Goal: Check status: Check status

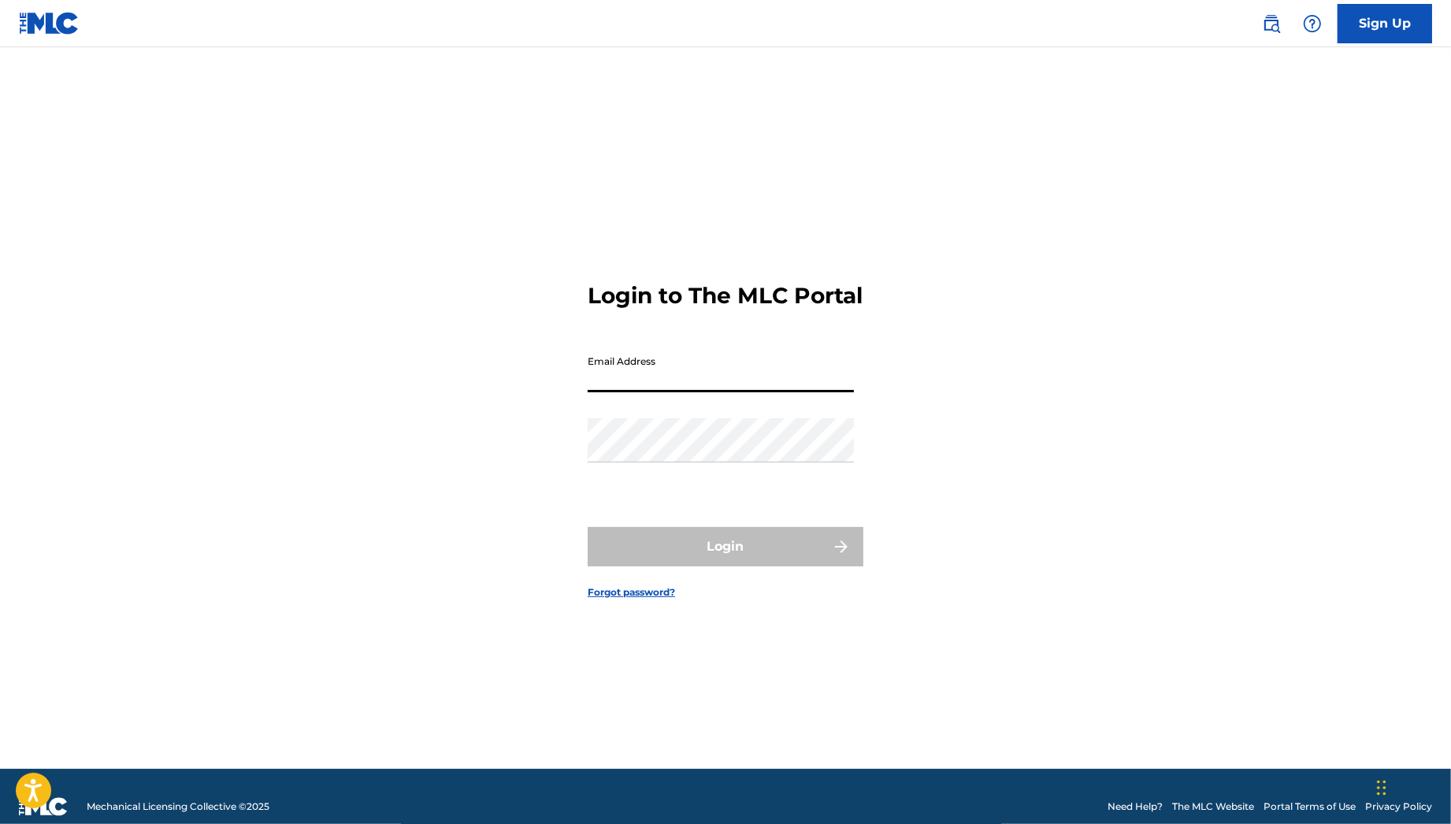
click at [700, 392] on input "Email Address" at bounding box center [721, 369] width 266 height 45
type input "[PERSON_NAME][EMAIL_ADDRESS][PERSON_NAME][DOMAIN_NAME]"
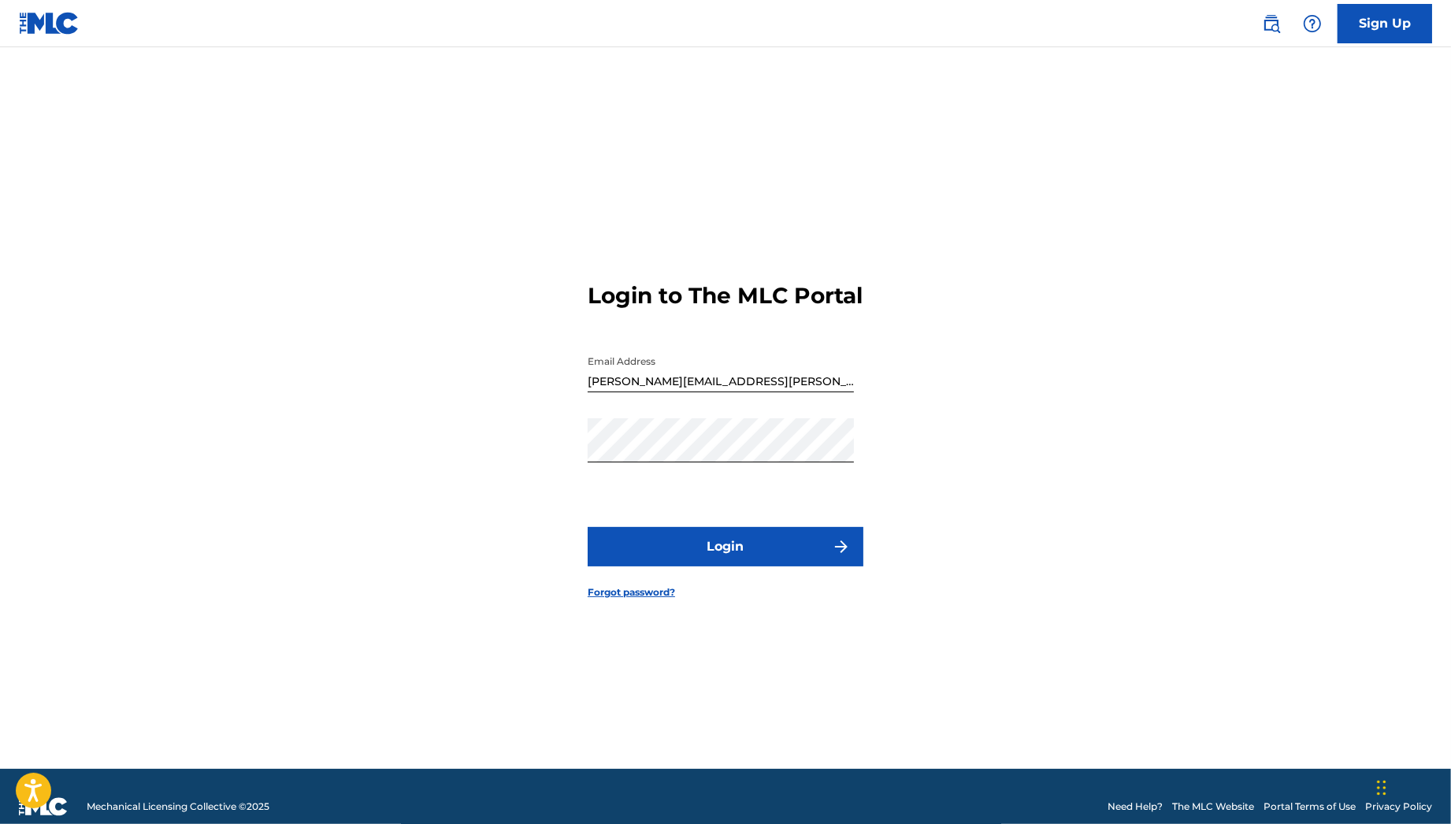
click at [739, 567] on button "Login" at bounding box center [726, 546] width 276 height 39
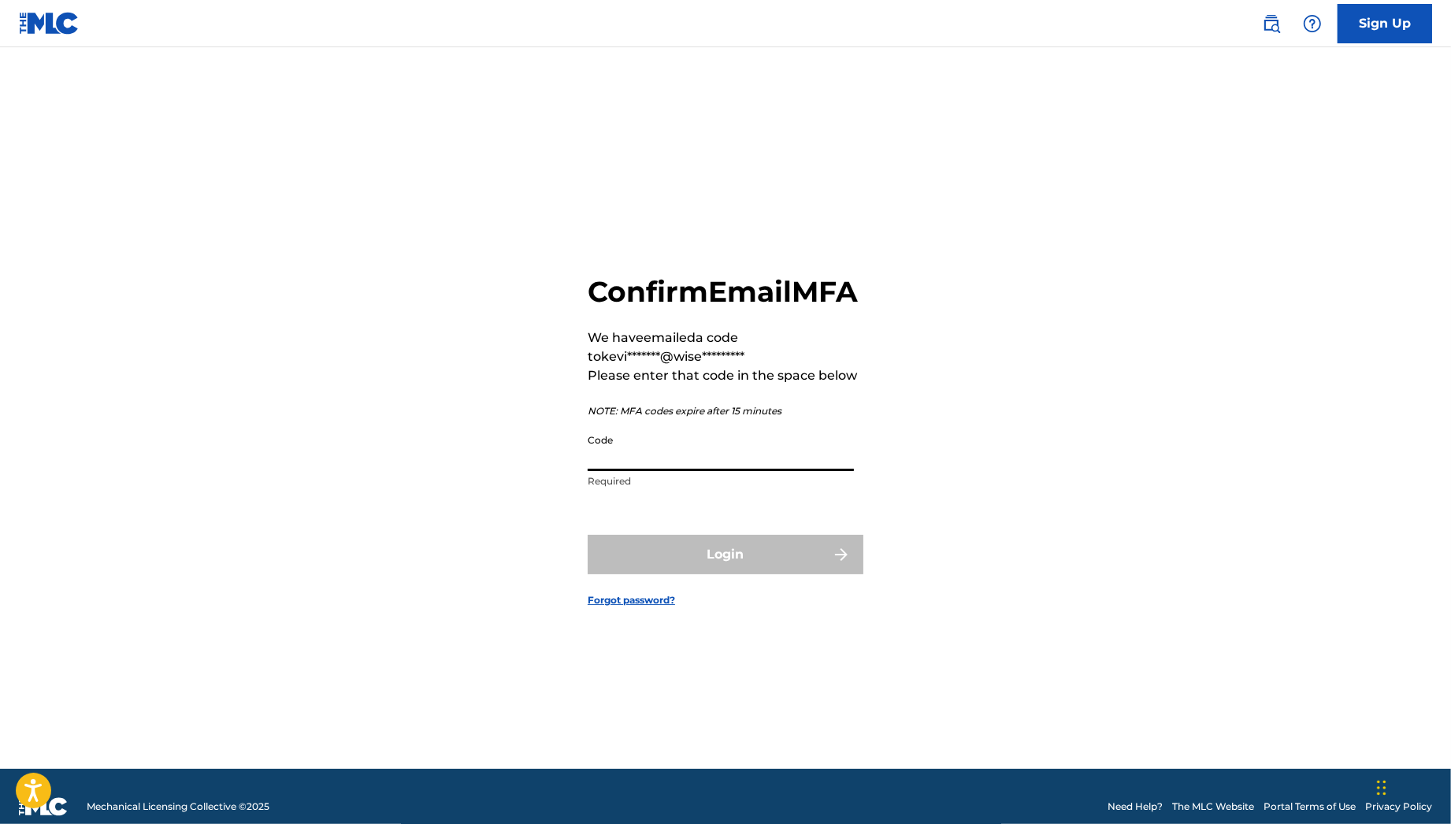
click at [659, 471] on input "Code" at bounding box center [721, 448] width 266 height 45
click at [500, 442] on div "Confirm Email MFA We have emailed a code to kevi*******@wise********* Please en…" at bounding box center [725, 428] width 1103 height 682
click at [659, 471] on input "Code" at bounding box center [721, 448] width 266 height 45
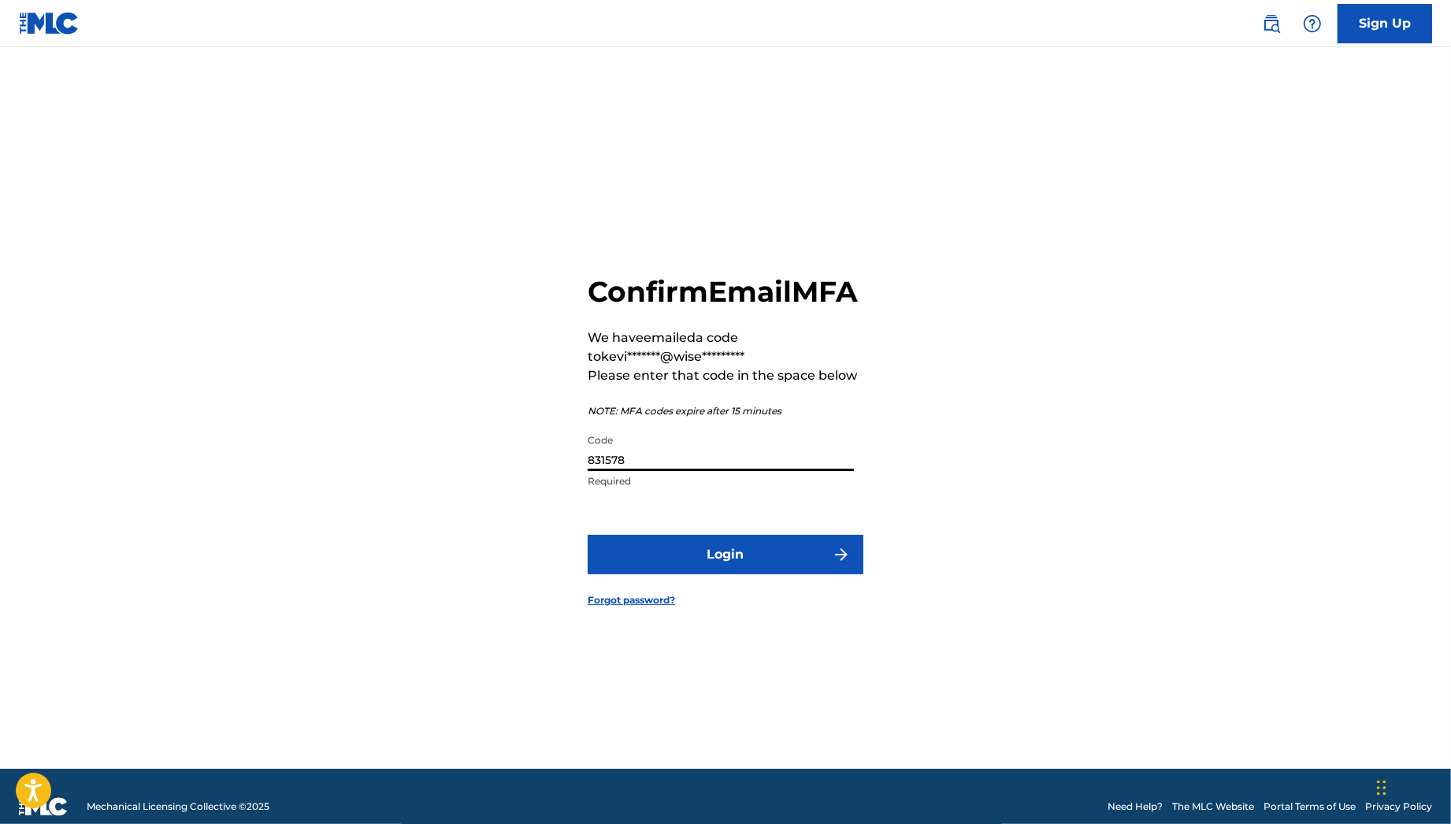
type input "831578"
click at [708, 571] on button "Login" at bounding box center [726, 554] width 276 height 39
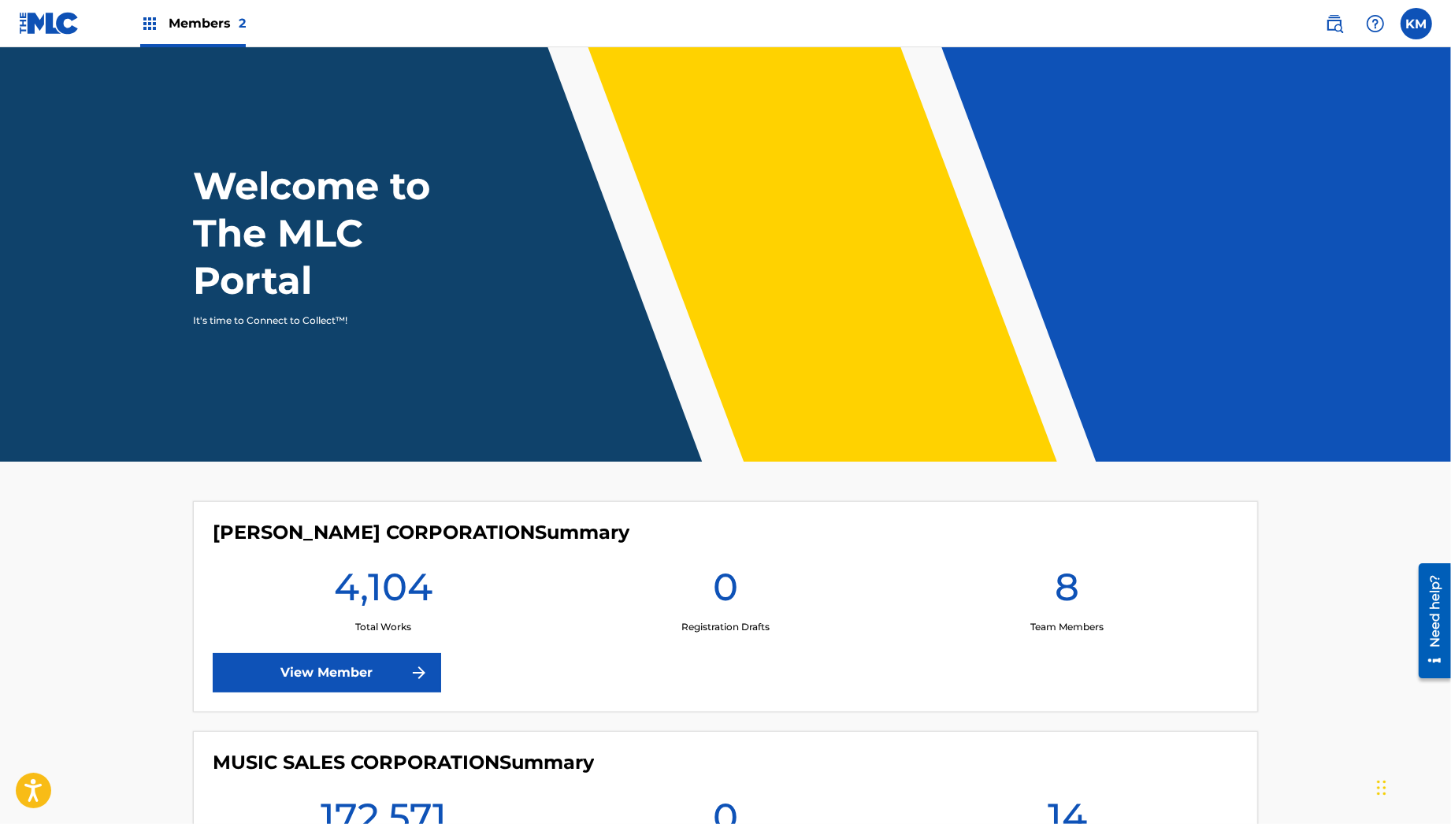
scroll to position [211, 0]
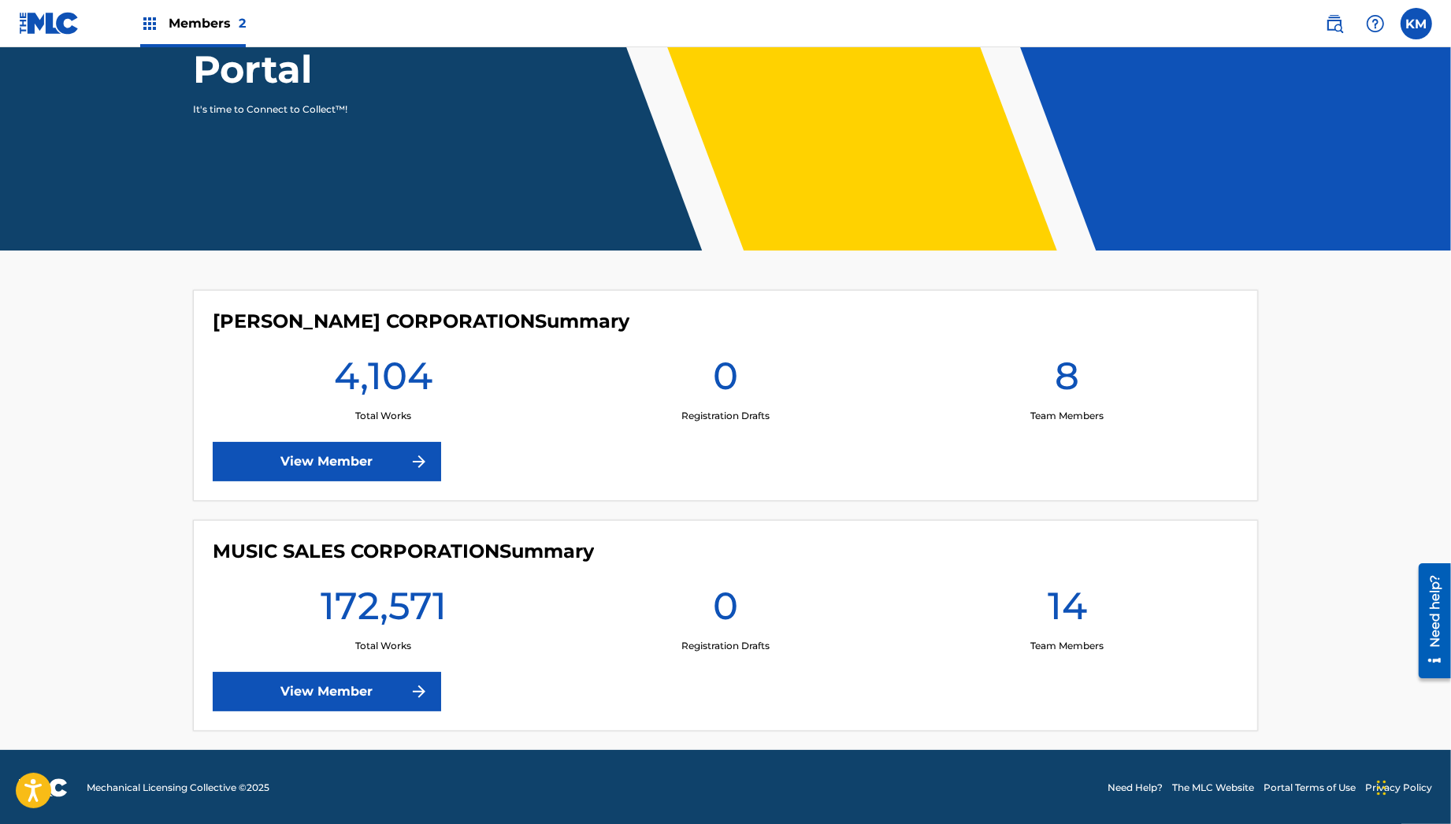
click at [369, 681] on link "View Member" at bounding box center [327, 691] width 229 height 39
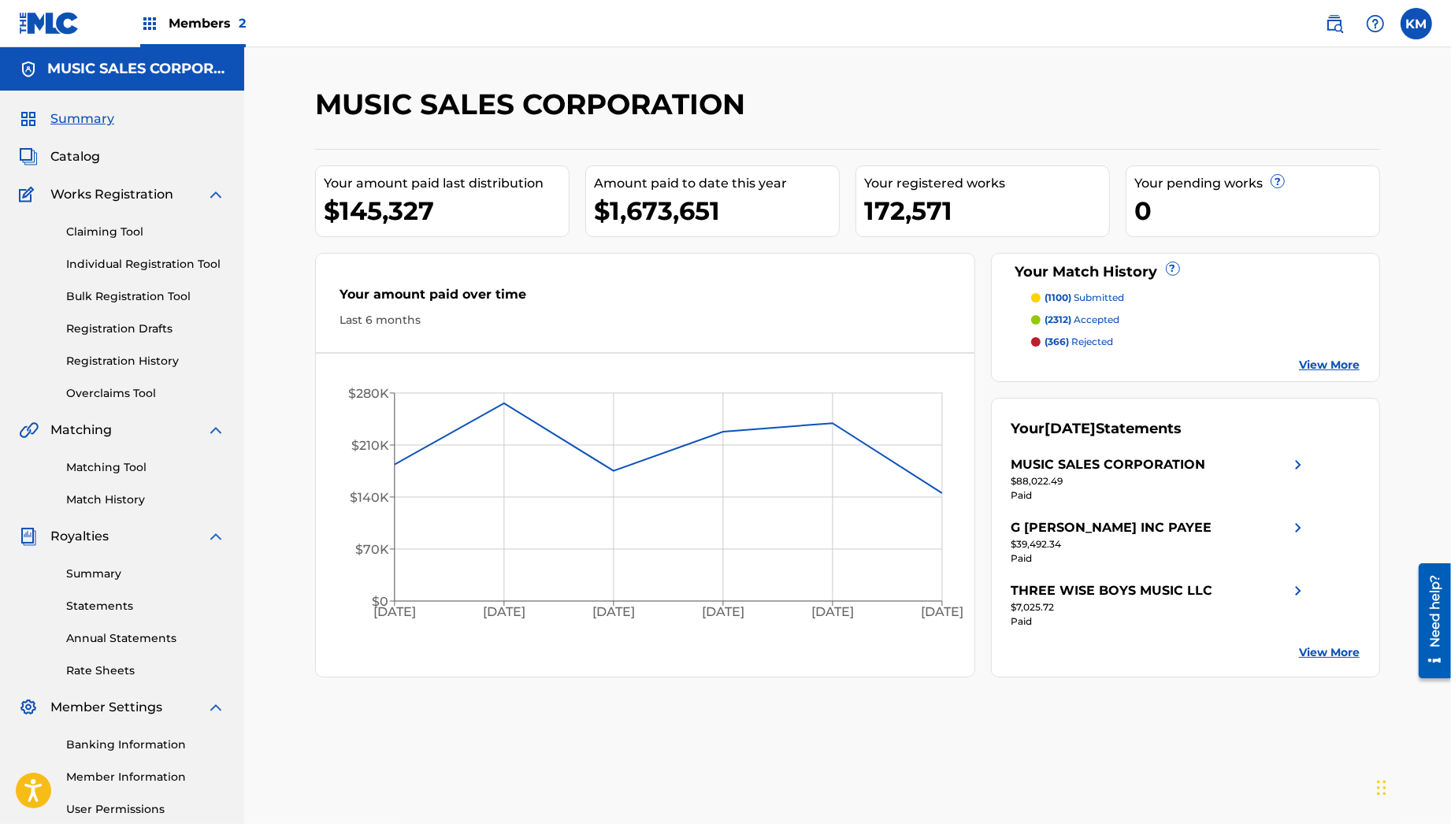
click at [166, 494] on link "Match History" at bounding box center [145, 500] width 159 height 17
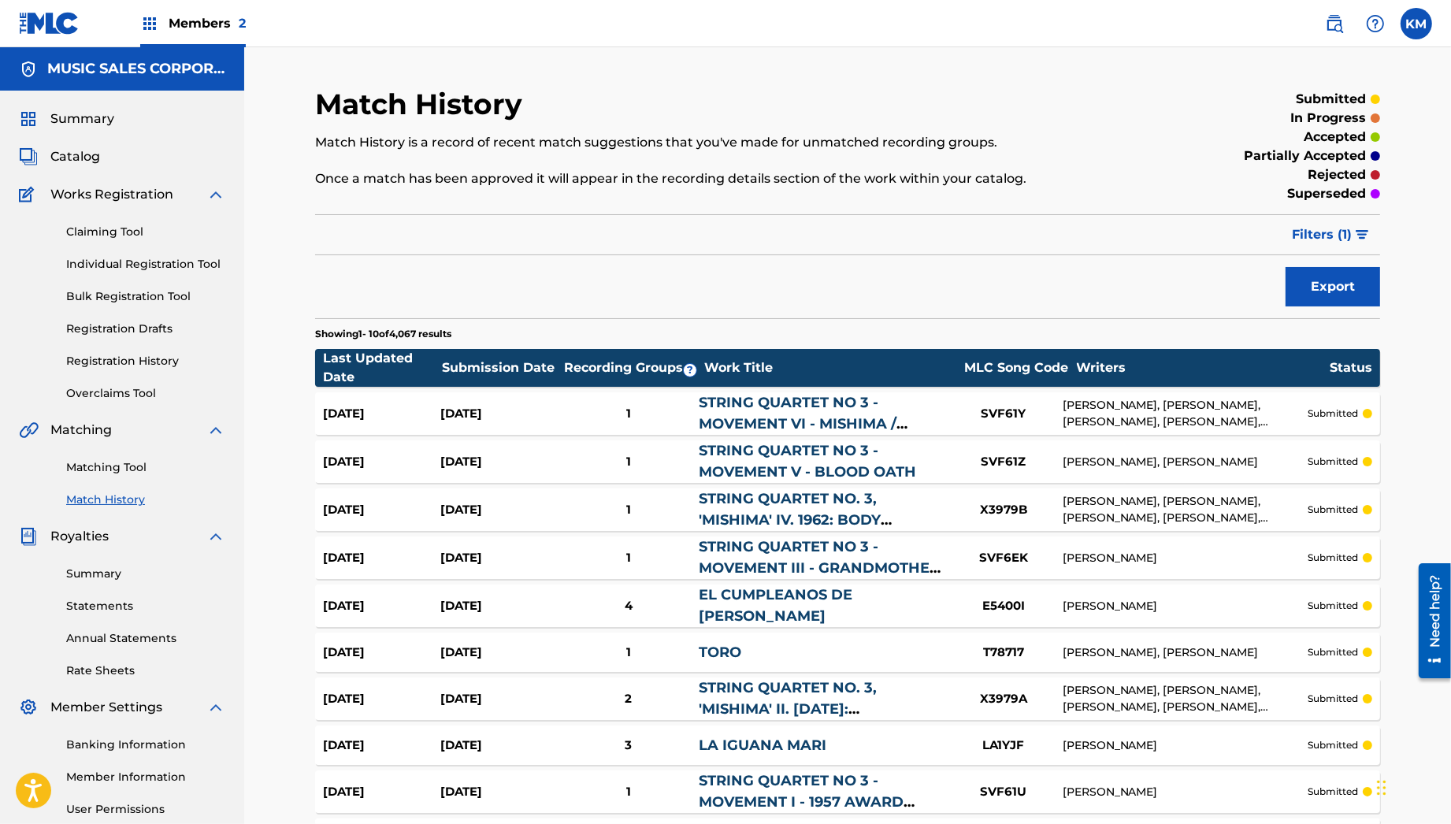
scroll to position [187, 0]
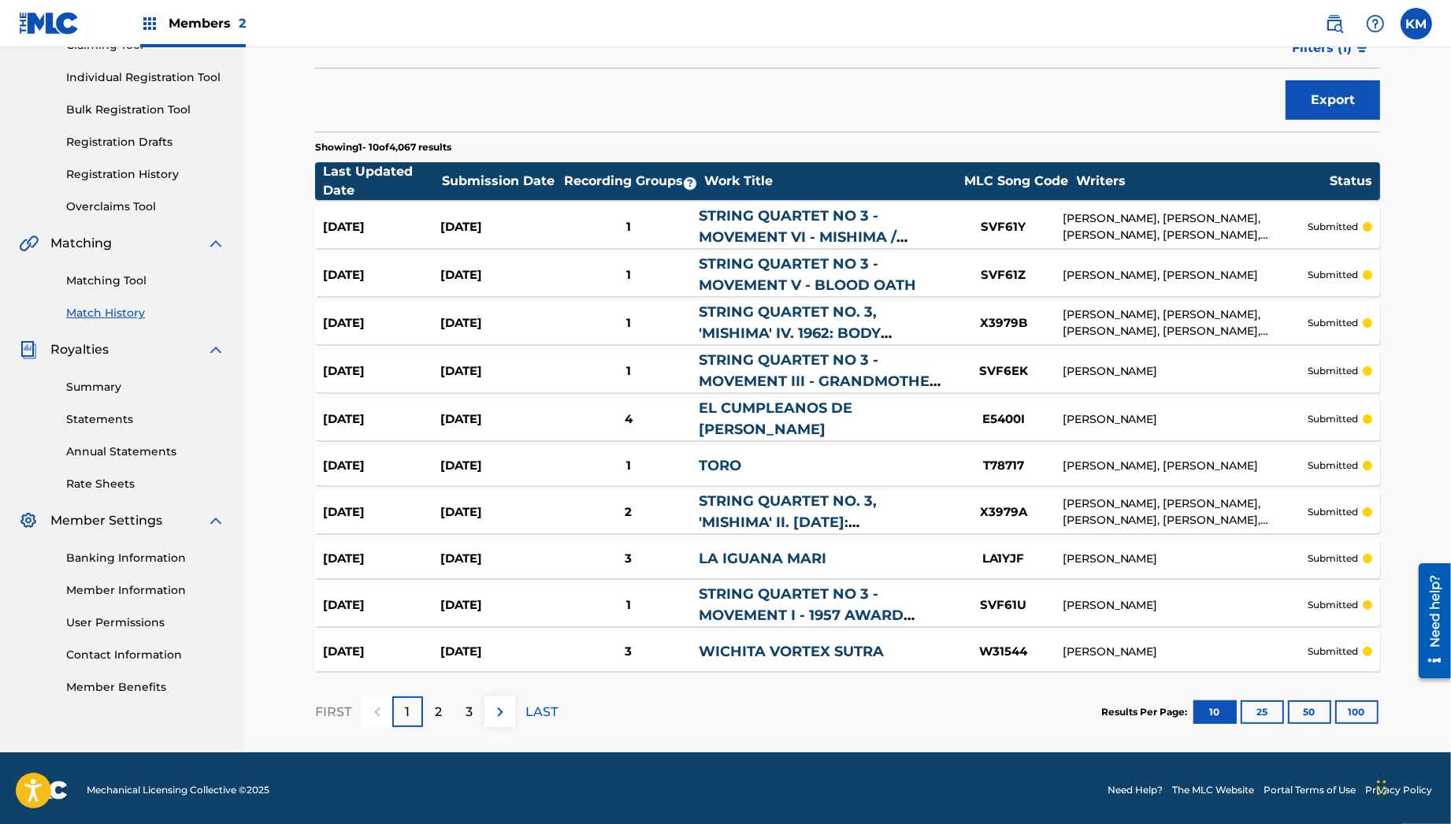
click at [1369, 716] on button "100" at bounding box center [1357, 712] width 43 height 24
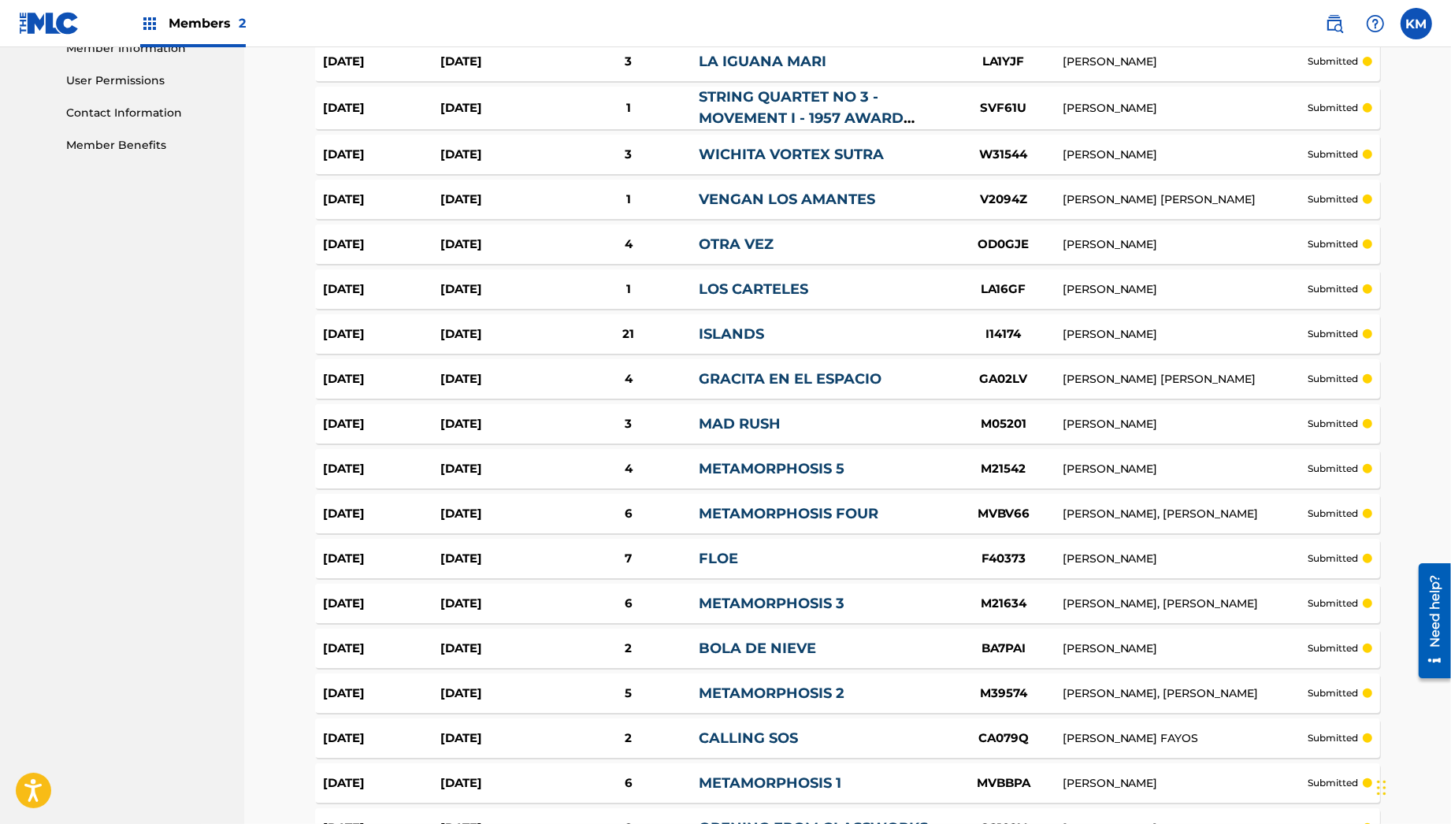
scroll to position [734, 0]
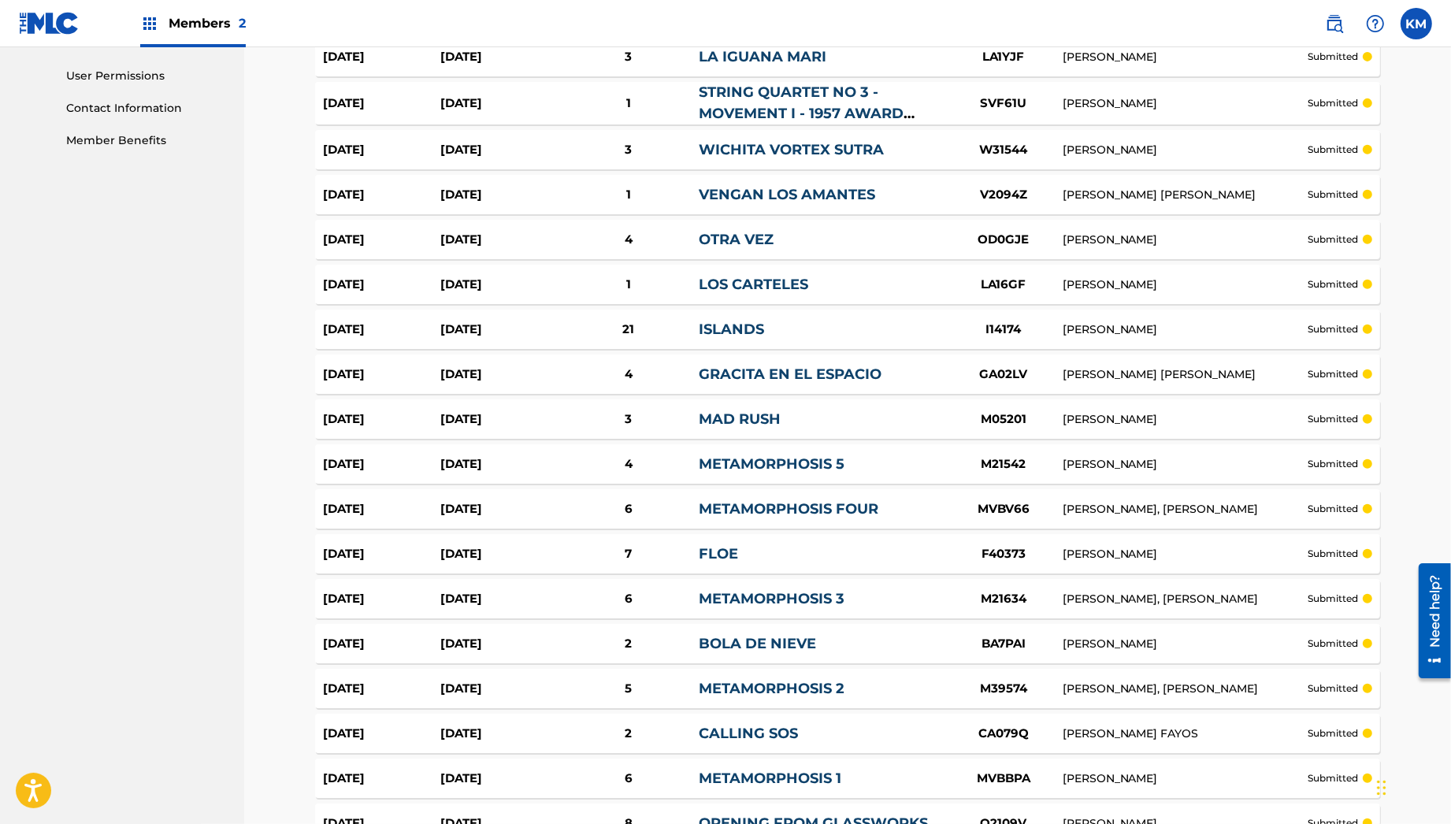
click at [730, 321] on link "ISLANDS" at bounding box center [731, 329] width 65 height 17
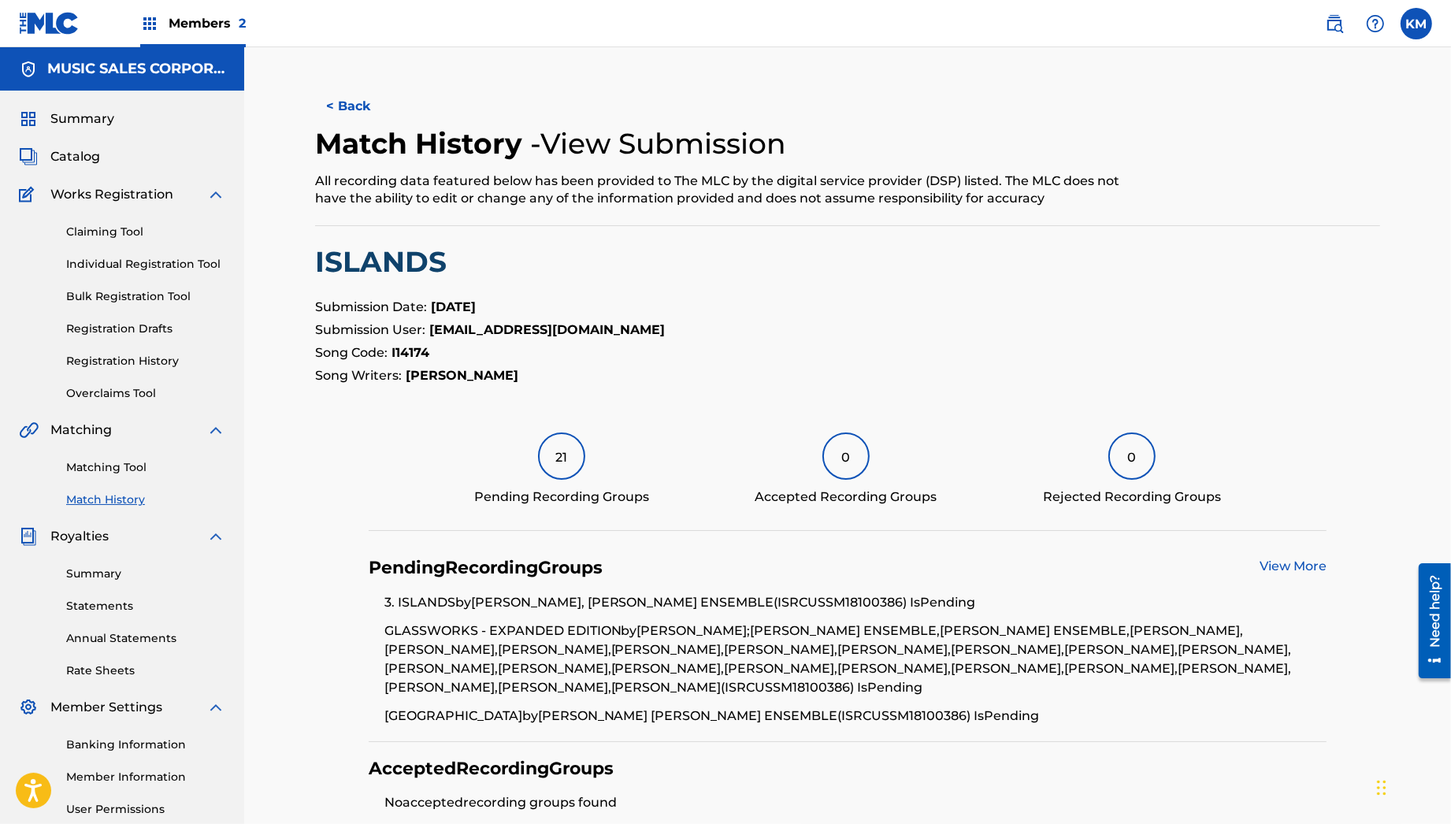
click at [353, 100] on button "< Back" at bounding box center [362, 106] width 95 height 39
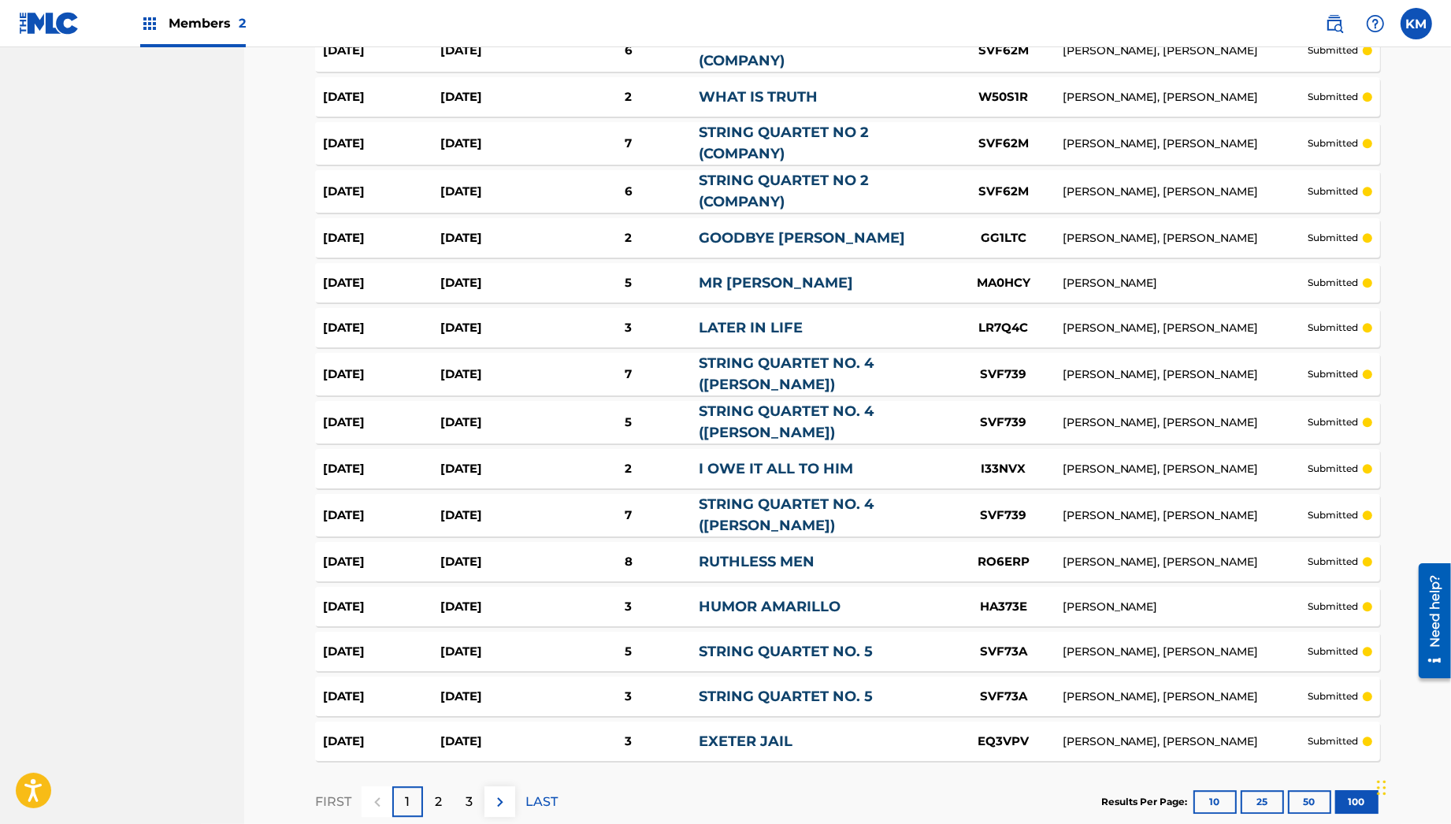
scroll to position [4318, 0]
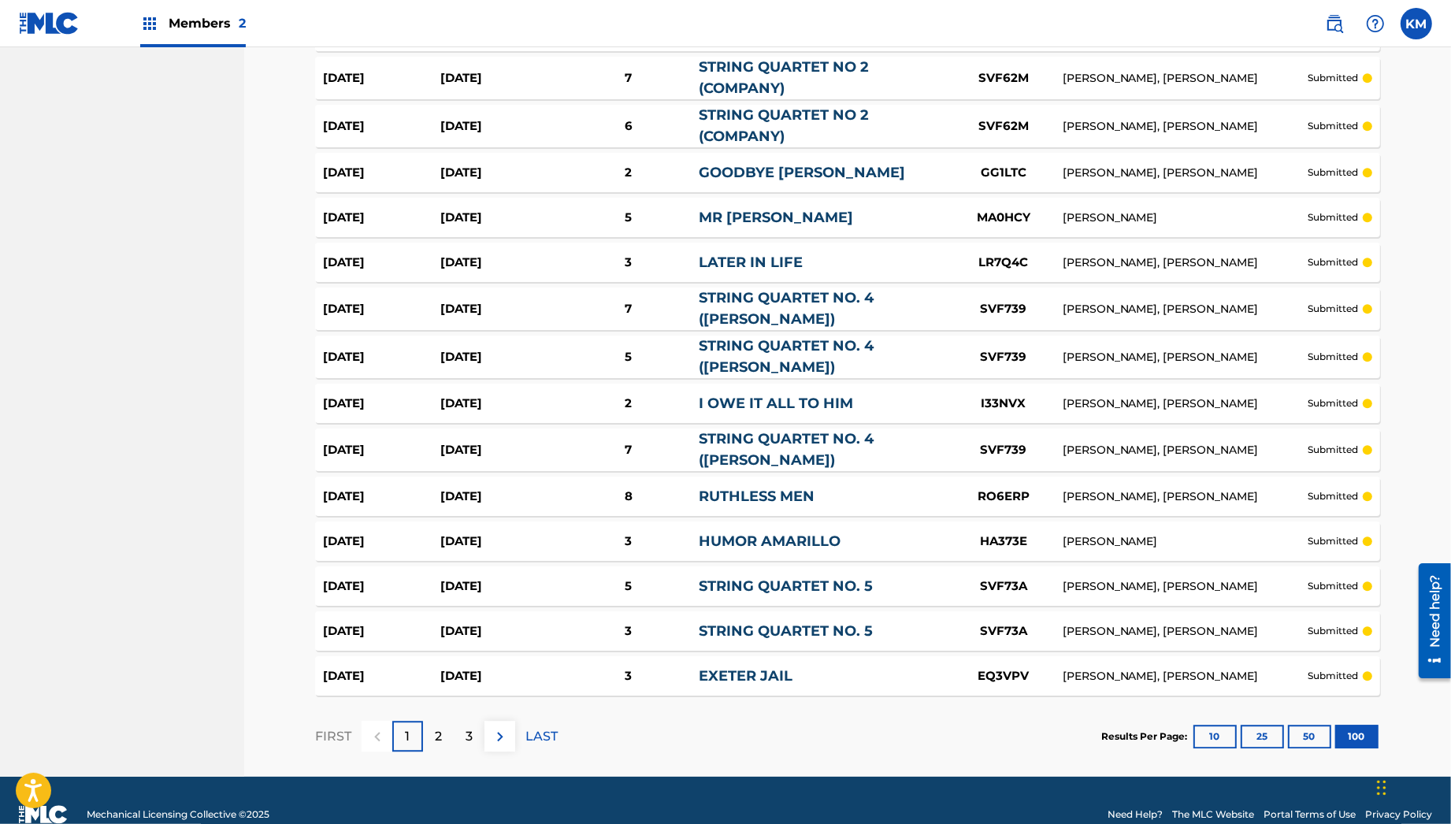
click at [437, 721] on div "2" at bounding box center [438, 736] width 31 height 31
click at [475, 721] on div "3" at bounding box center [469, 736] width 31 height 31
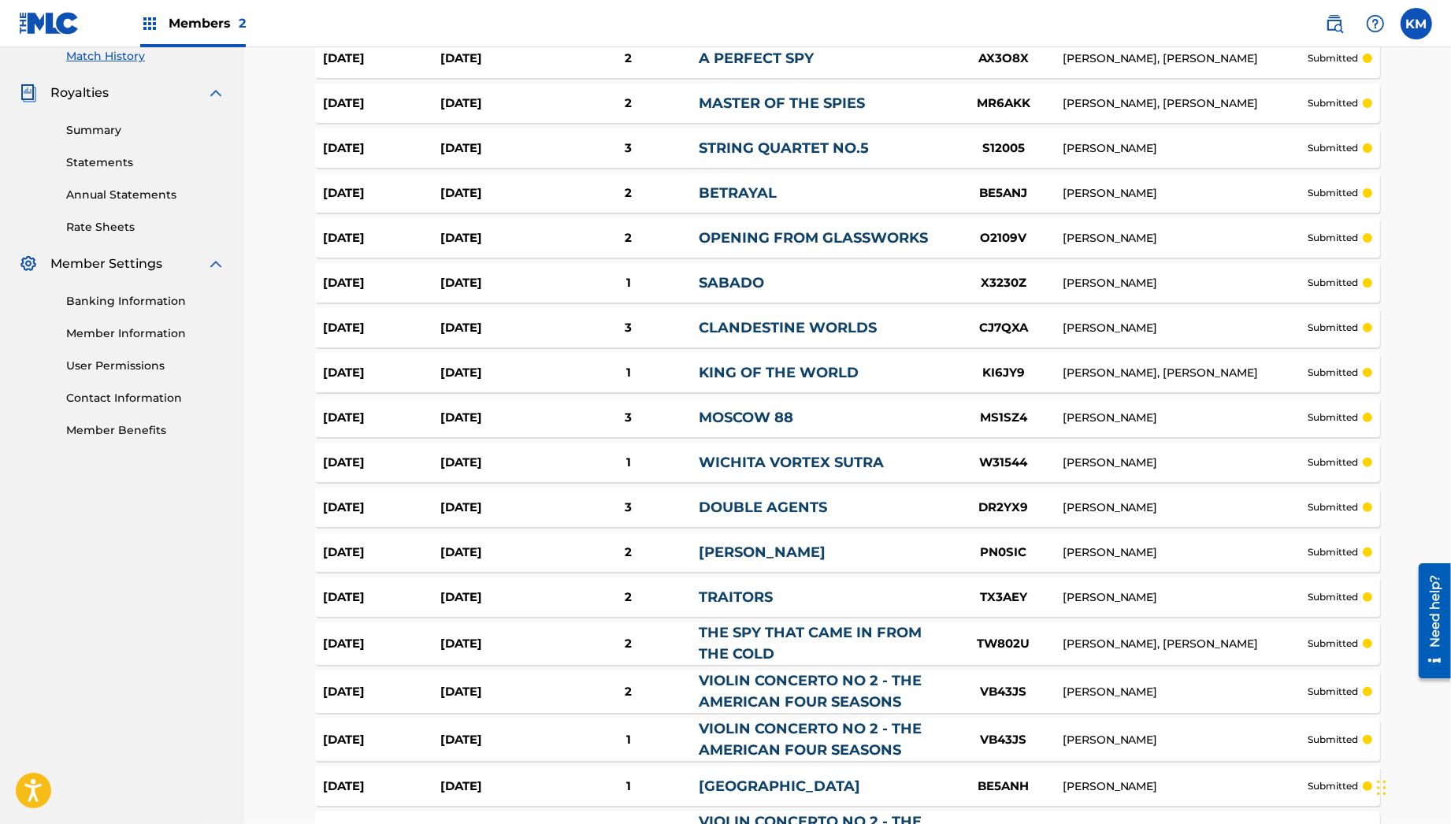
scroll to position [0, 0]
